Goal: Obtain resource: Download file/media

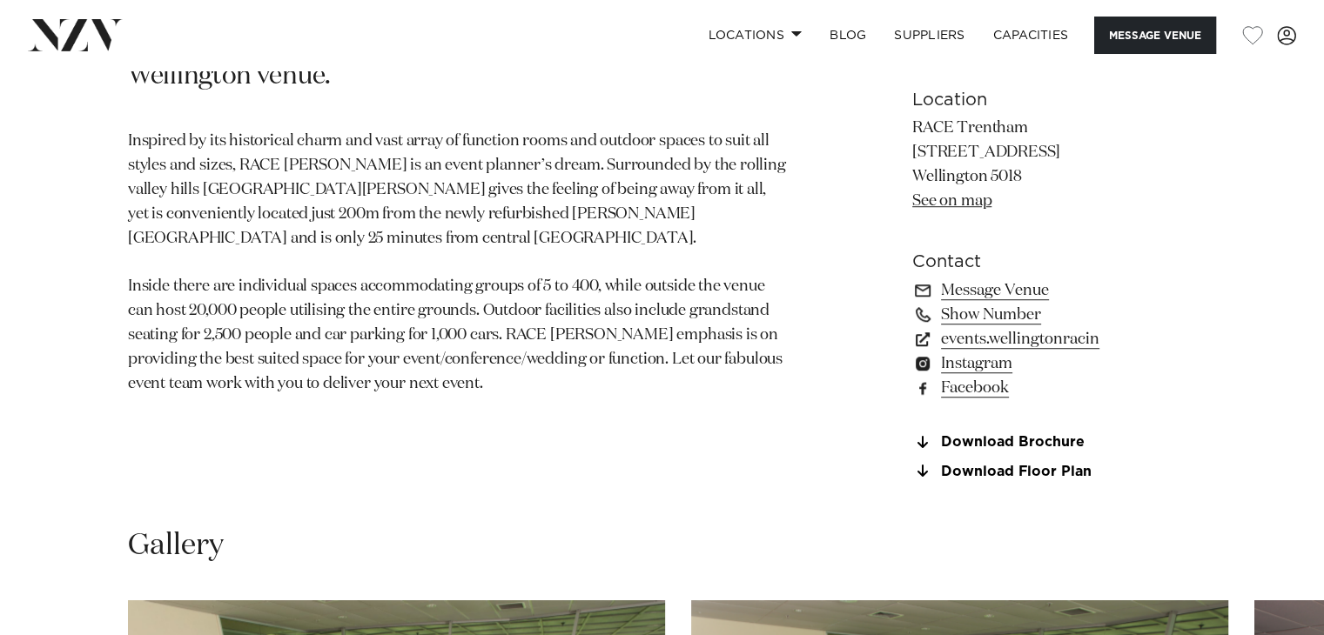
scroll to position [1218, 0]
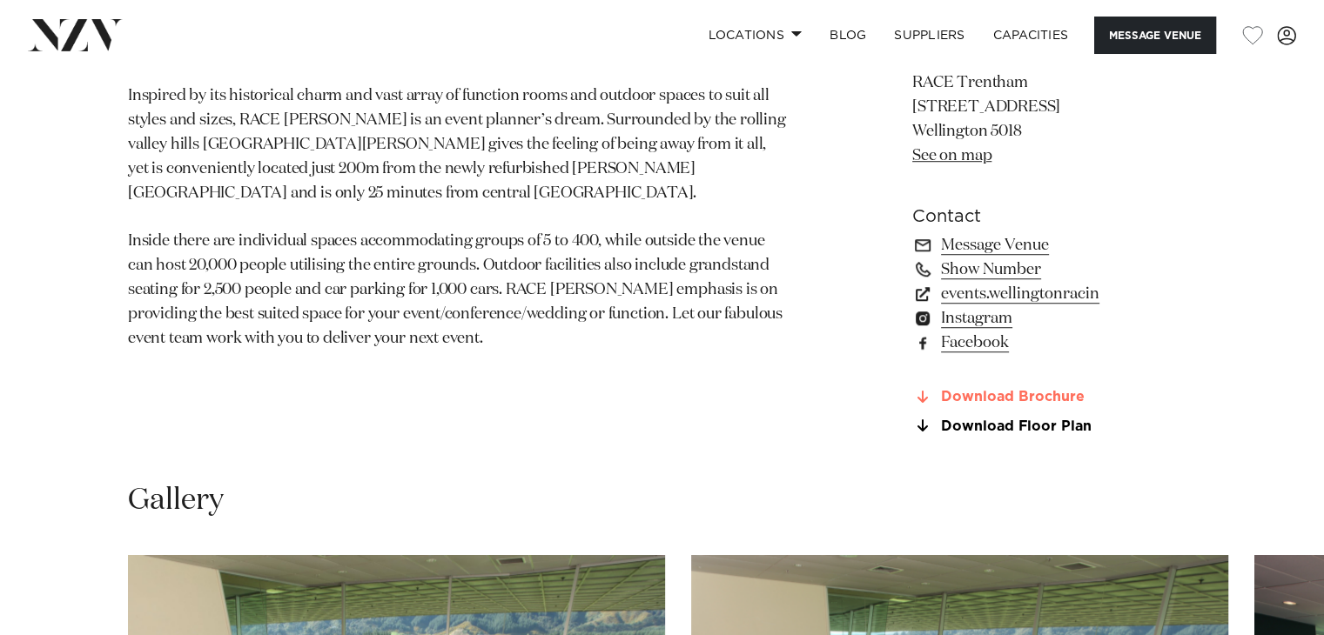
click at [1036, 398] on link "Download Brochure" at bounding box center [1054, 398] width 284 height 16
click at [1042, 425] on link "Download Floor Plan" at bounding box center [1054, 427] width 284 height 16
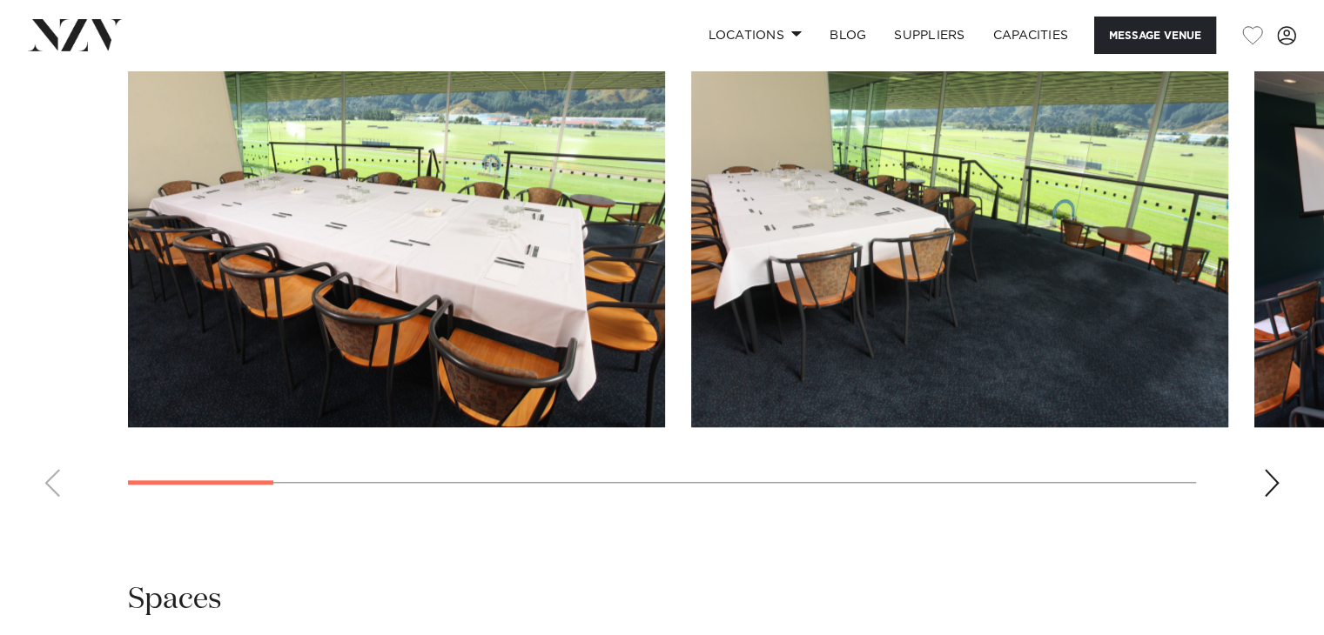
scroll to position [1653, 0]
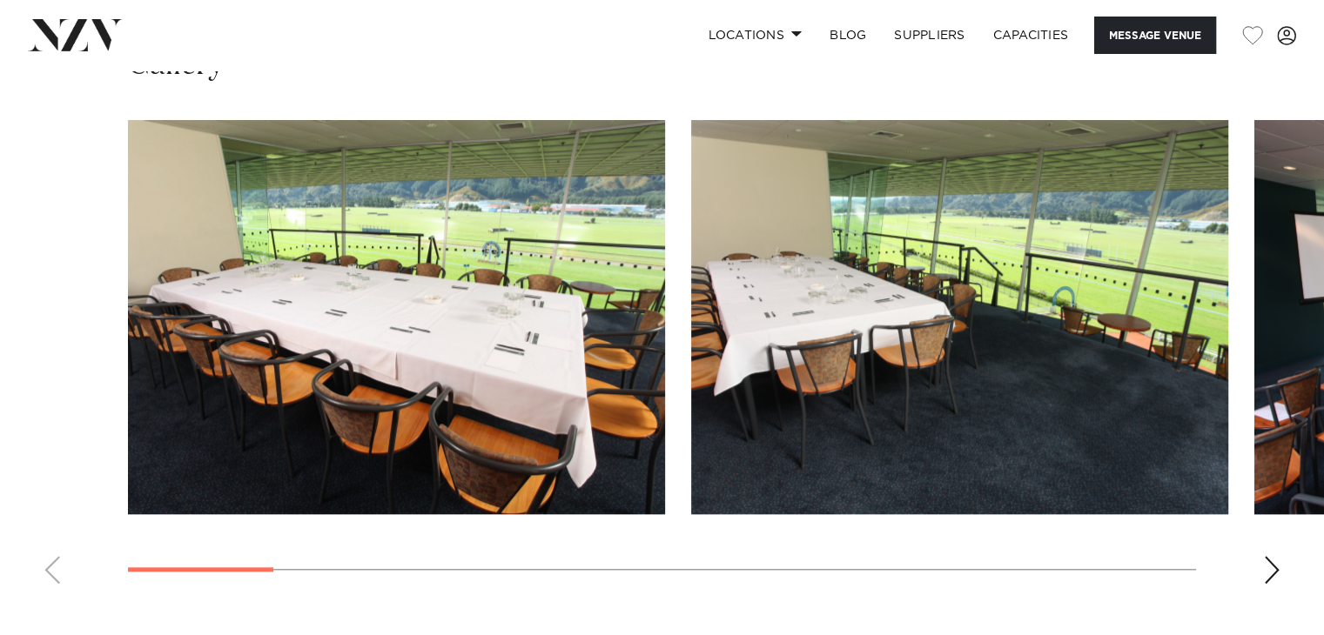
click at [1281, 565] on swiper-container at bounding box center [662, 359] width 1324 height 478
click at [1267, 568] on div "Next slide" at bounding box center [1271, 570] width 17 height 28
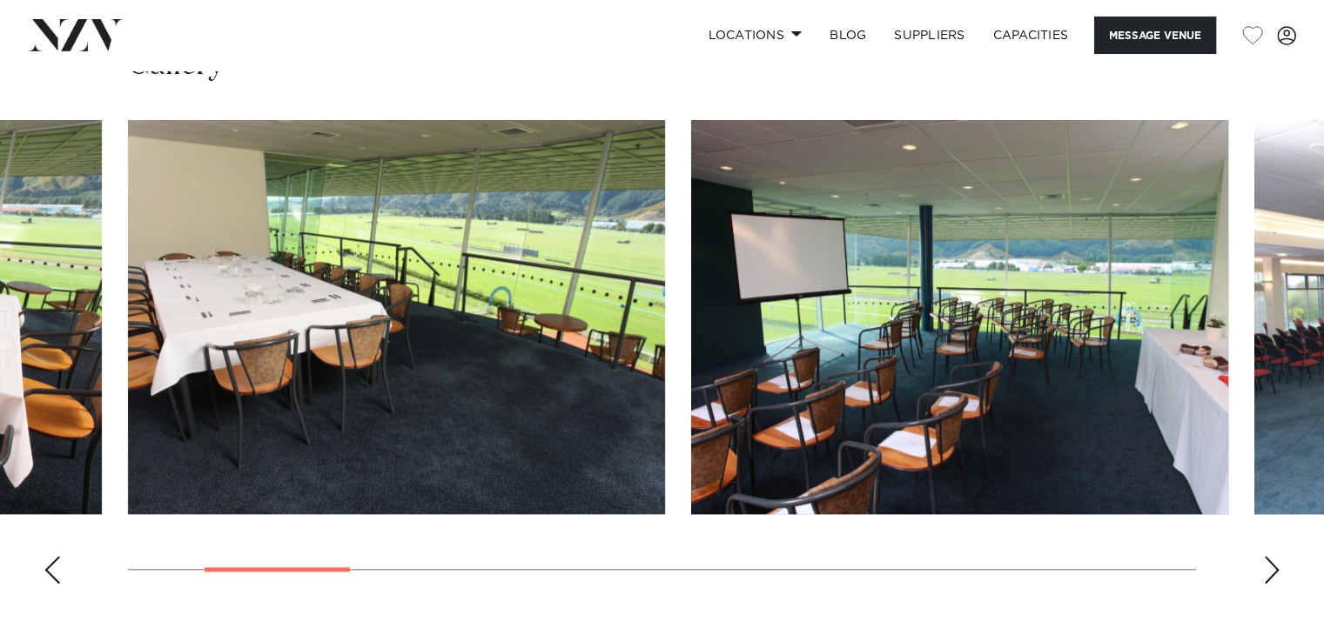
click at [1267, 568] on div "Next slide" at bounding box center [1271, 570] width 17 height 28
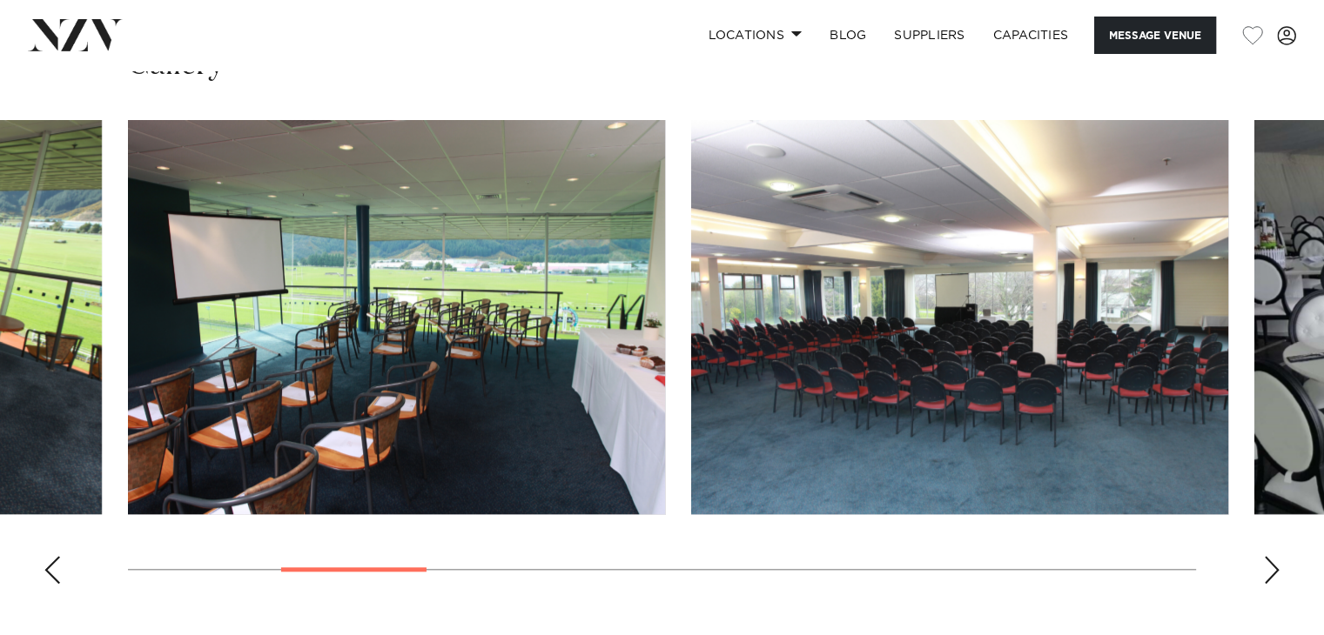
click at [1267, 568] on div "Next slide" at bounding box center [1271, 570] width 17 height 28
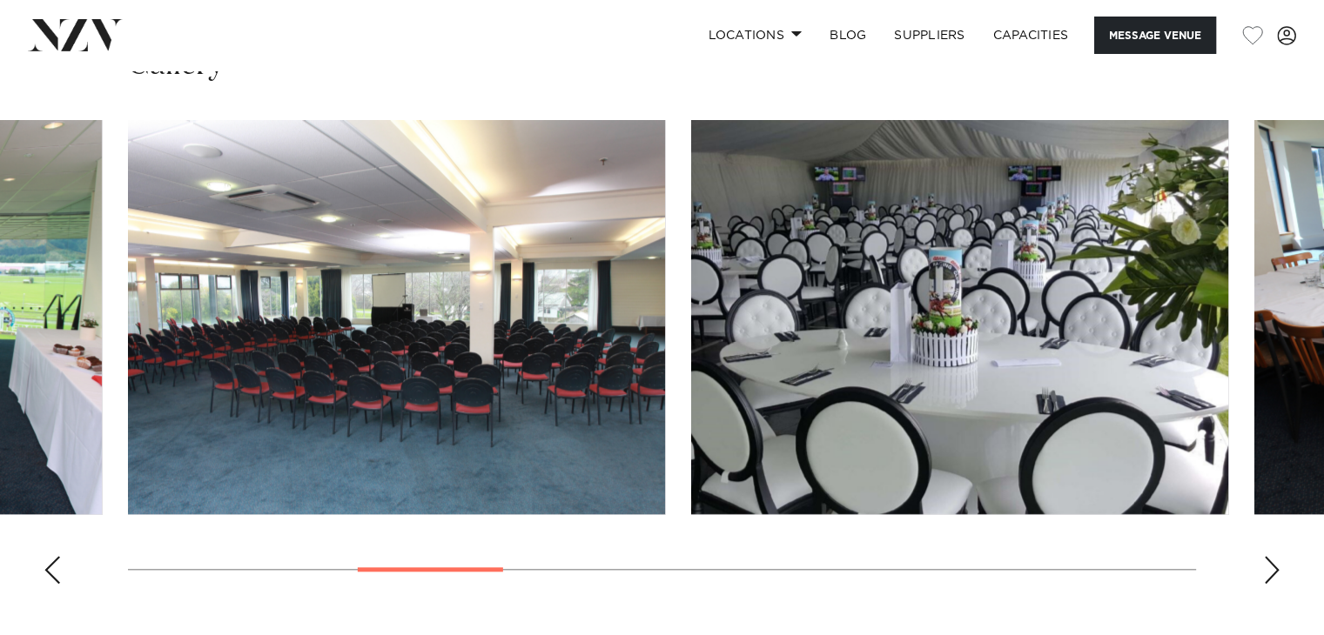
click at [1267, 568] on div "Next slide" at bounding box center [1271, 570] width 17 height 28
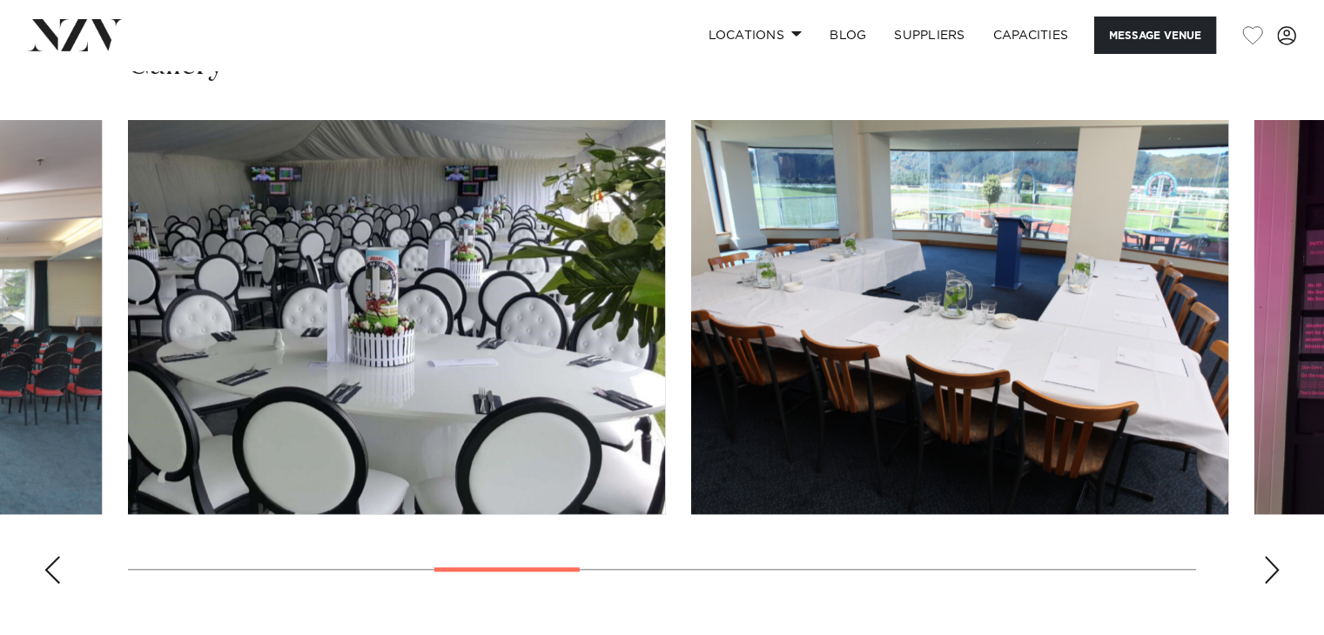
click at [1267, 568] on div "Next slide" at bounding box center [1271, 570] width 17 height 28
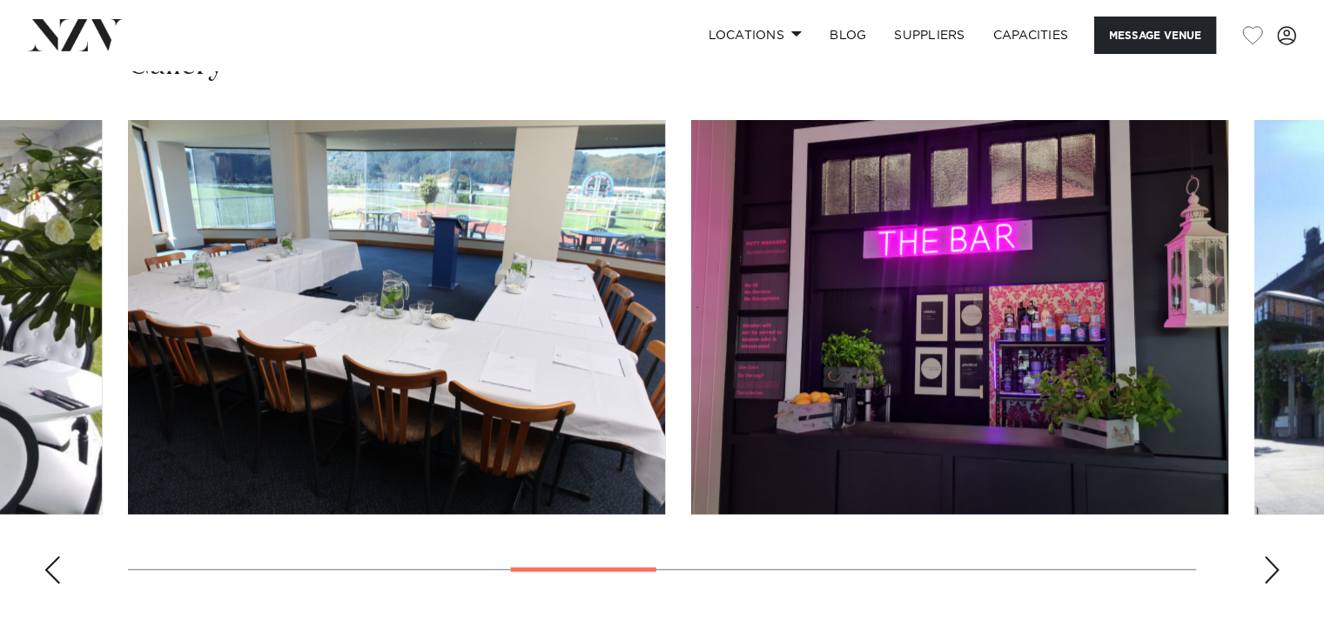
click at [1267, 568] on div "Next slide" at bounding box center [1271, 570] width 17 height 28
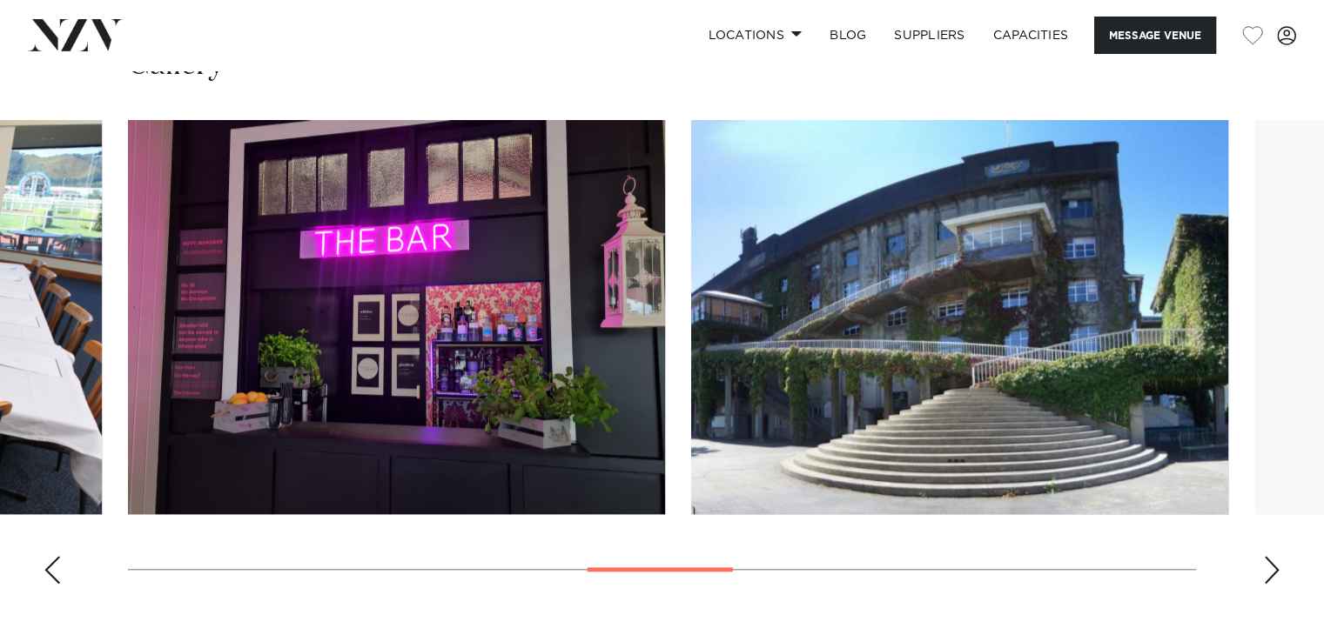
click at [1267, 568] on div "Next slide" at bounding box center [1271, 570] width 17 height 28
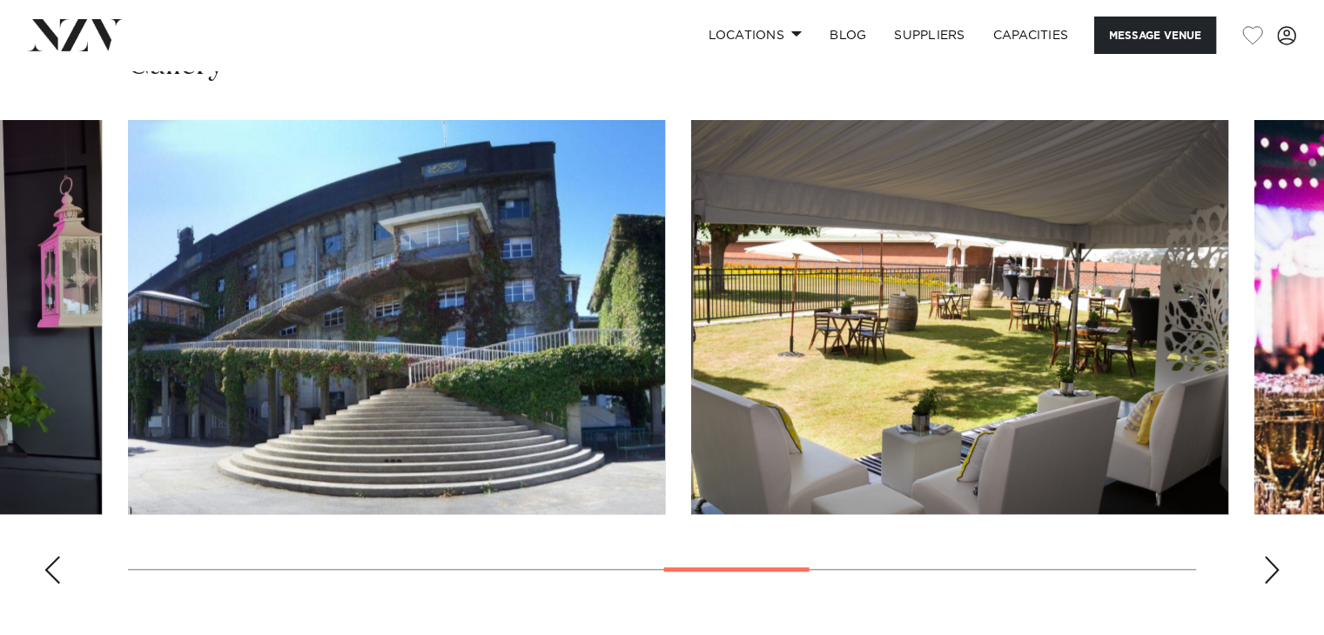
click at [1267, 568] on div "Next slide" at bounding box center [1271, 570] width 17 height 28
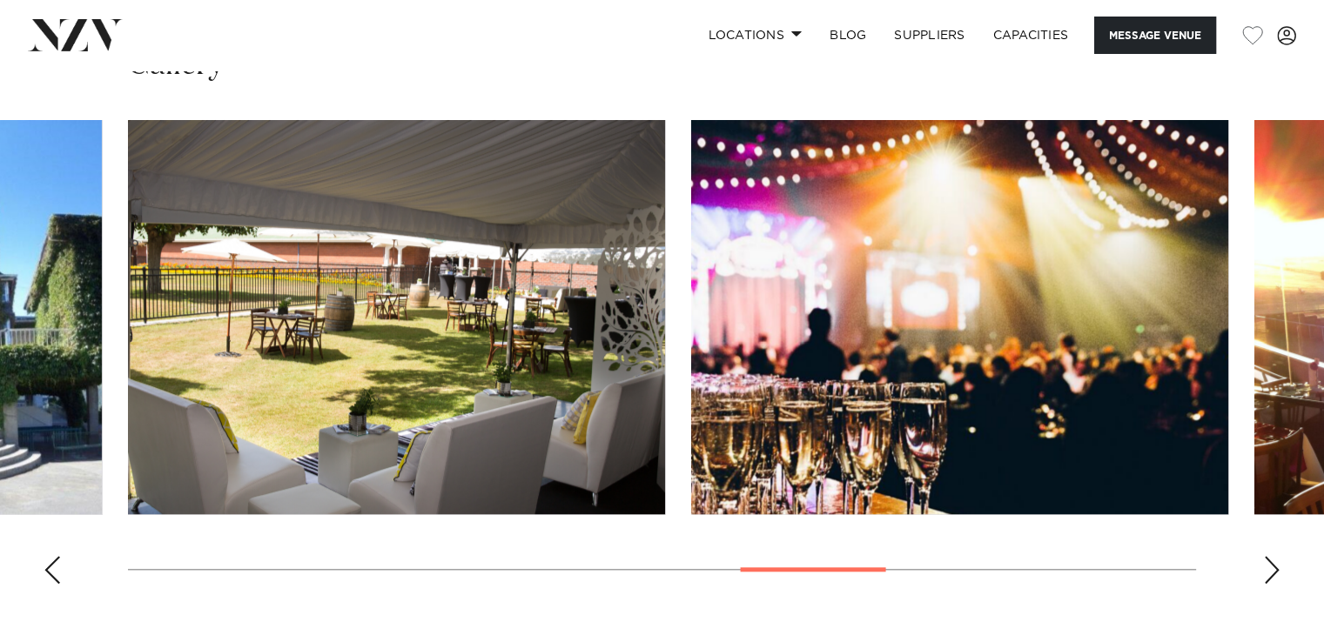
click at [1267, 568] on div "Next slide" at bounding box center [1271, 570] width 17 height 28
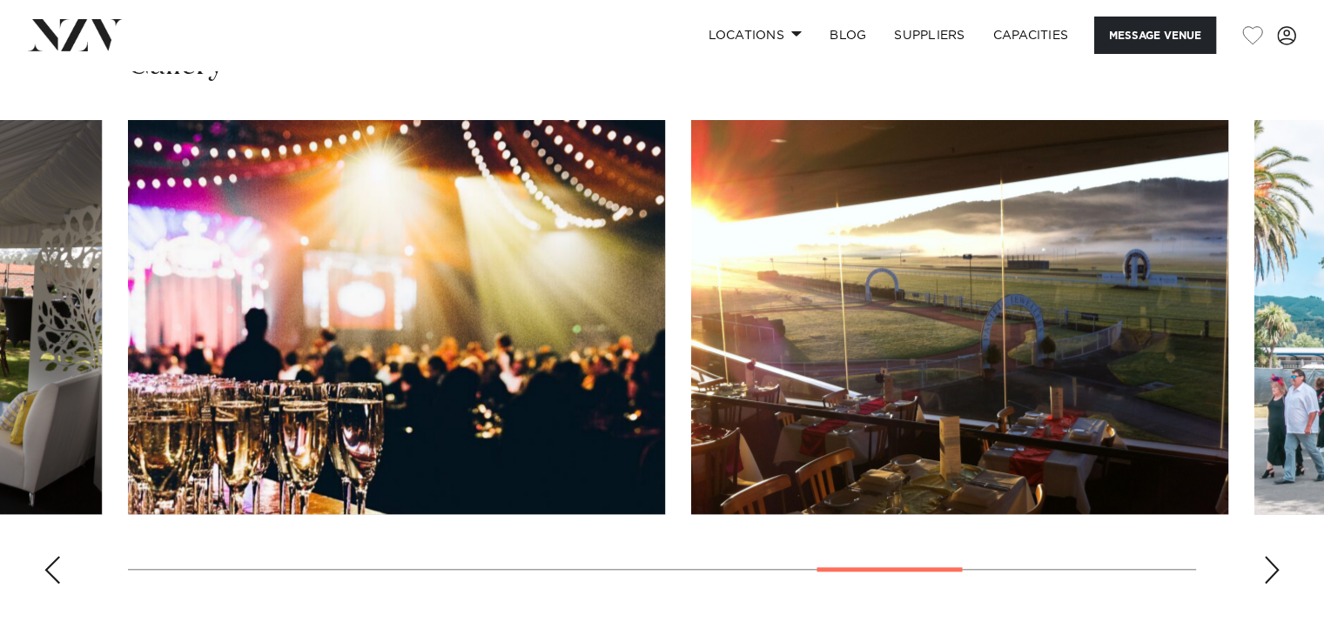
click at [1267, 568] on div "Next slide" at bounding box center [1271, 570] width 17 height 28
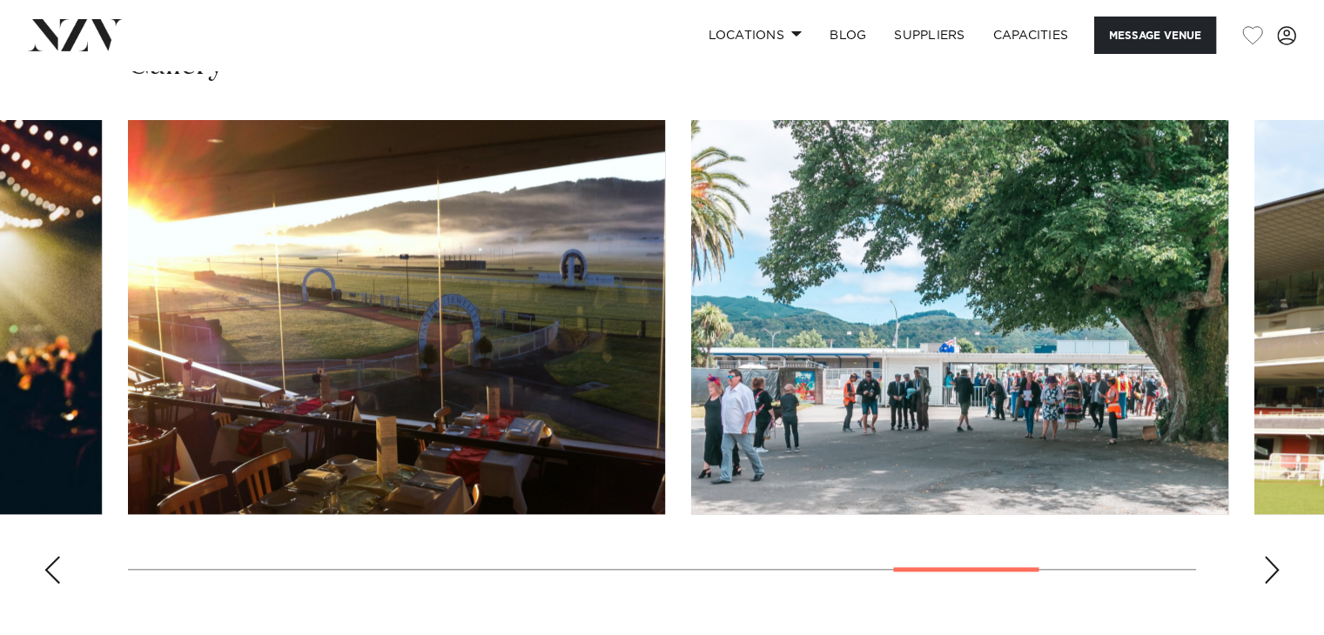
click at [1267, 568] on div "Next slide" at bounding box center [1271, 570] width 17 height 28
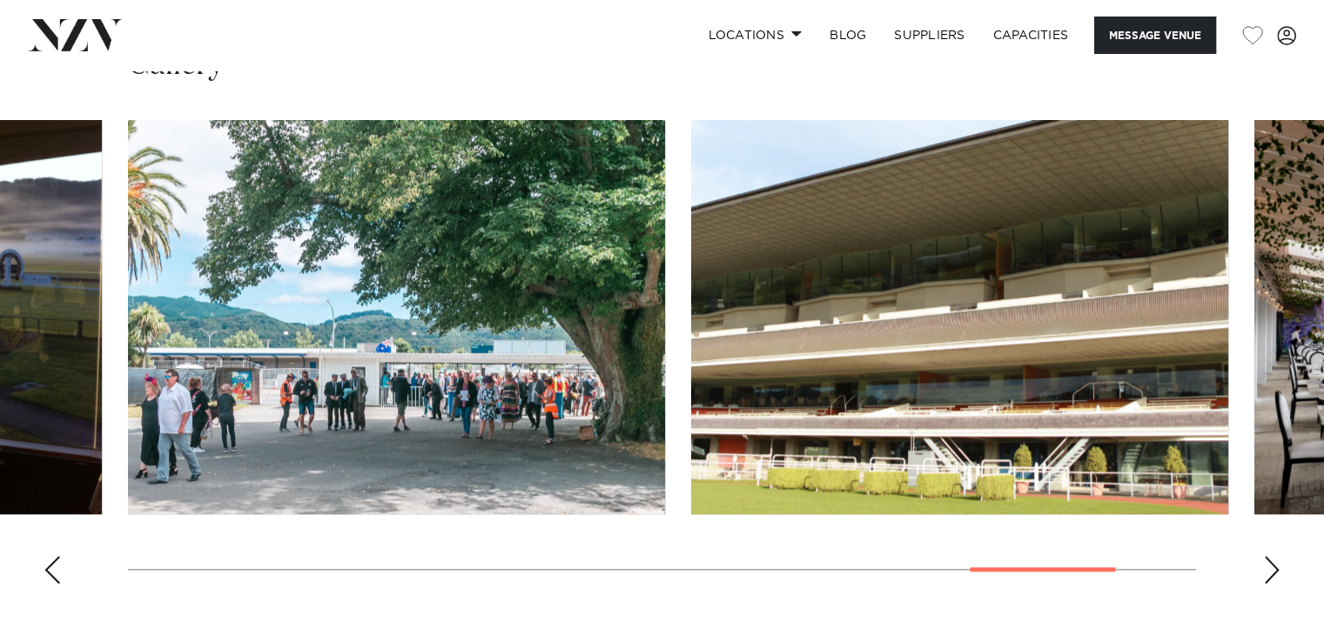
click at [1267, 568] on div "Next slide" at bounding box center [1271, 570] width 17 height 28
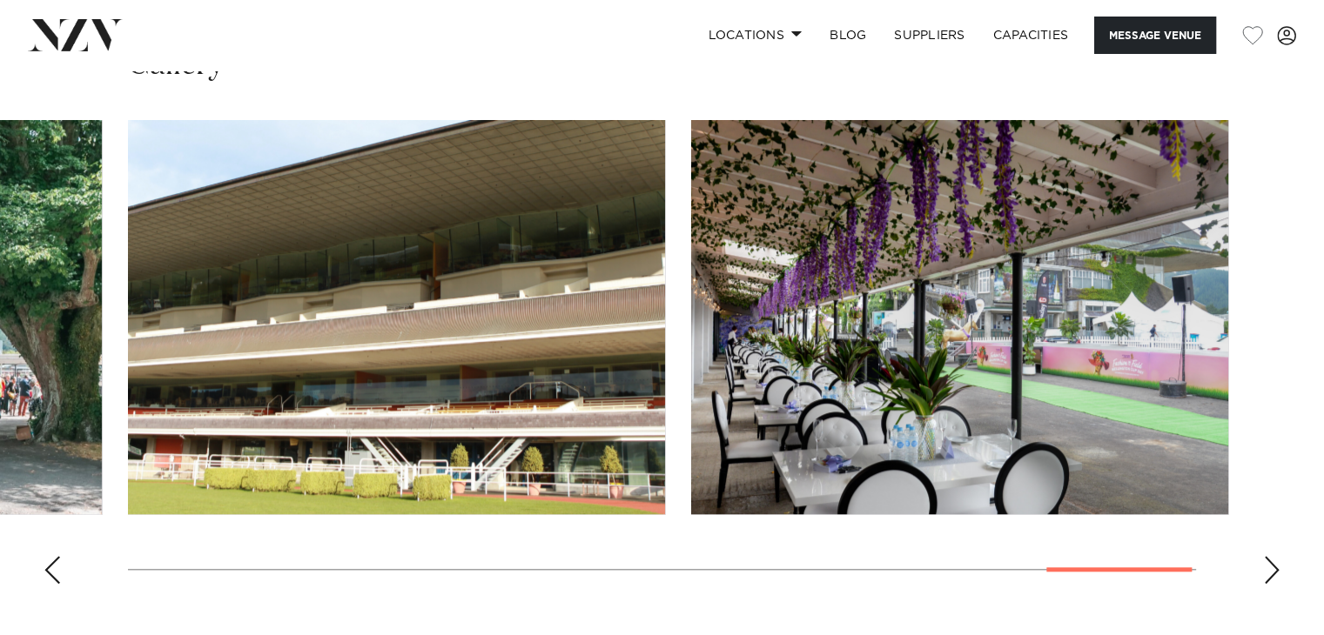
click at [1267, 568] on div "Next slide" at bounding box center [1271, 570] width 17 height 28
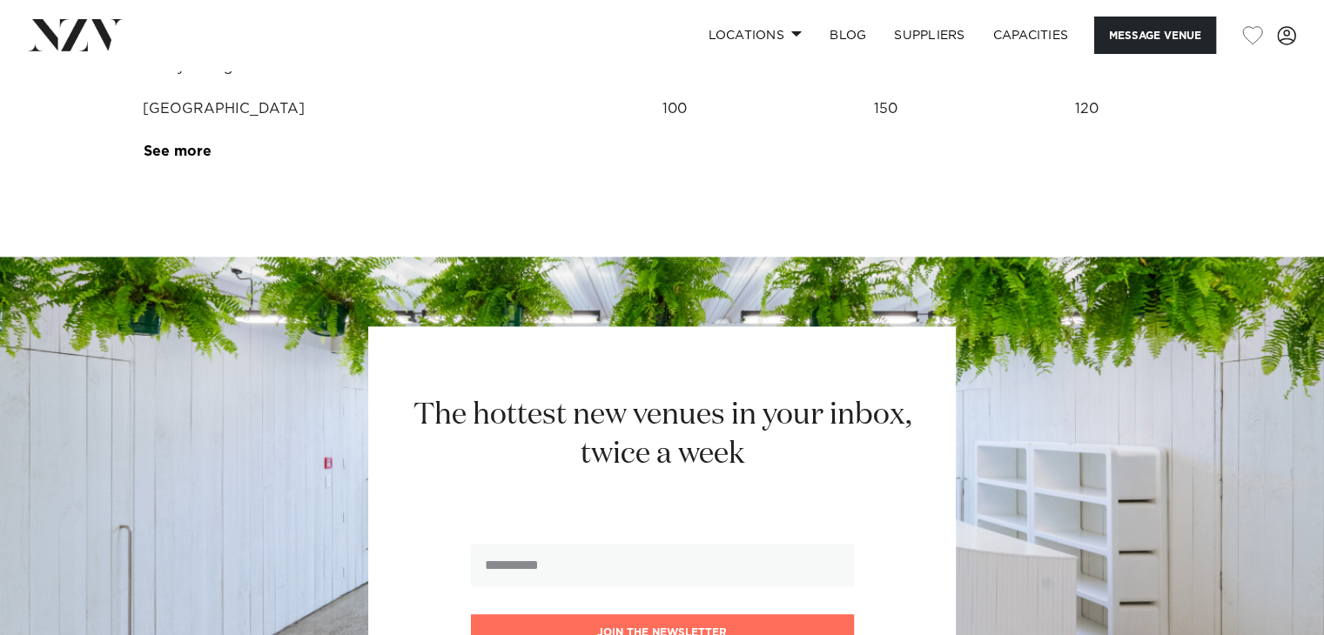
scroll to position [2350, 0]
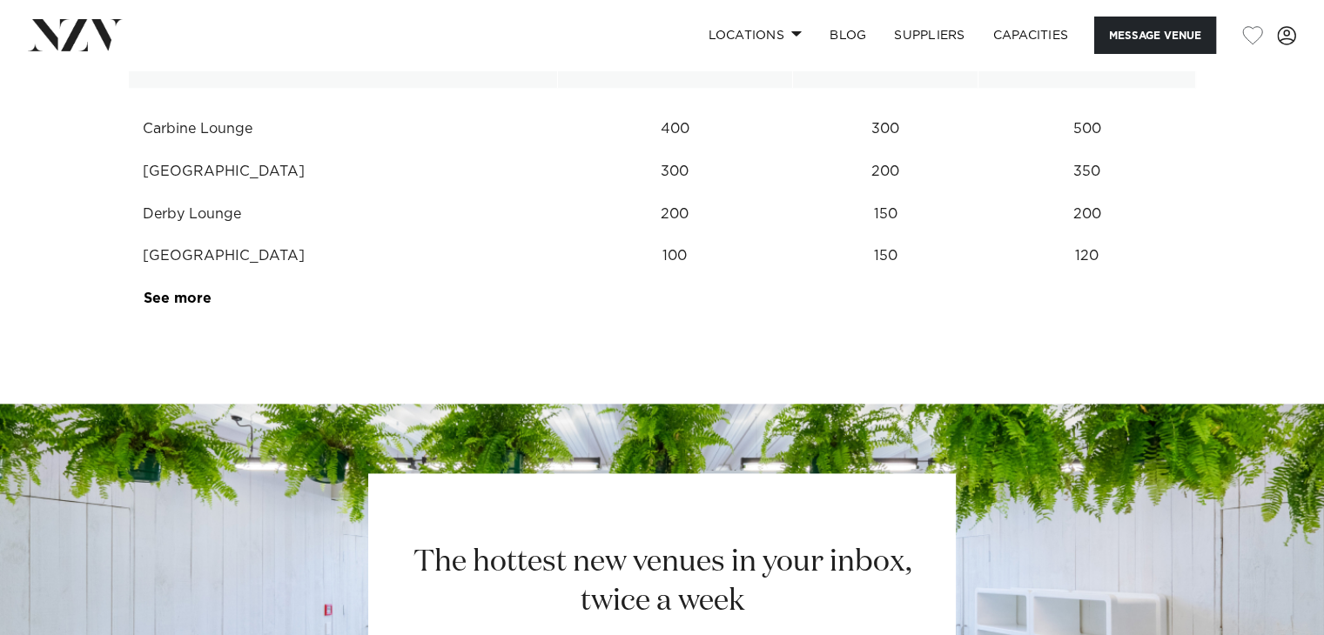
click at [164, 292] on link "See more" at bounding box center [212, 299] width 136 height 14
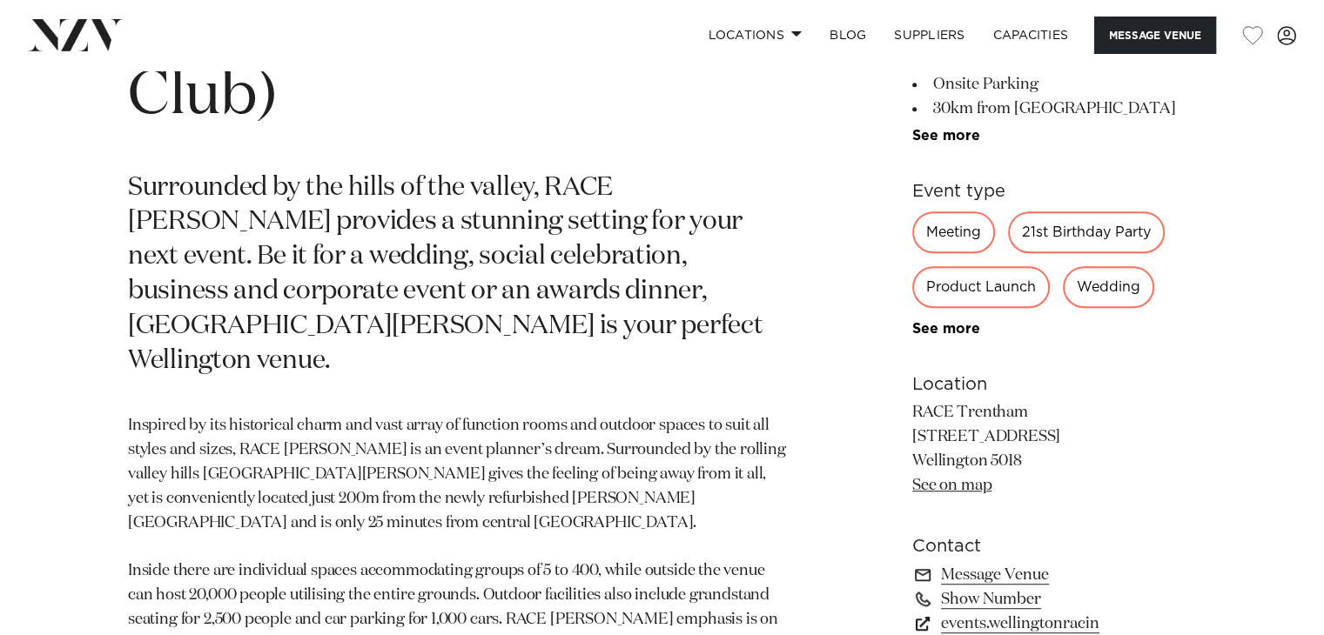
scroll to position [822, 0]
